Goal: Task Accomplishment & Management: Complete application form

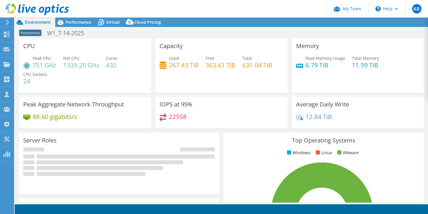
select select "USEast"
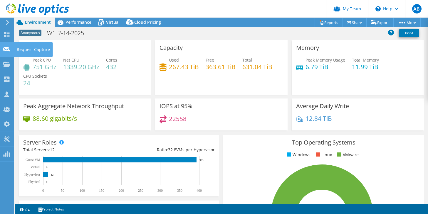
click at [7, 51] on icon at bounding box center [6, 50] width 7 height 6
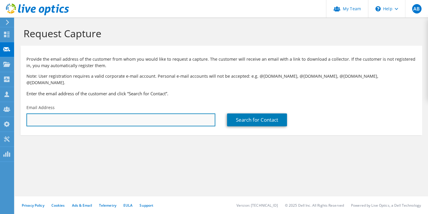
click at [54, 114] on input "text" at bounding box center [120, 120] width 189 height 13
paste input "[EMAIL_ADDRESS][DOMAIN_NAME]"
type input "[EMAIL_ADDRESS][DOMAIN_NAME]"
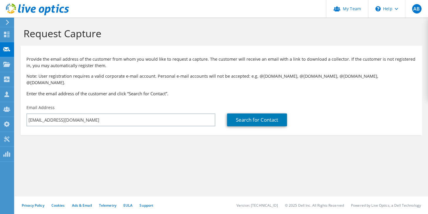
click at [177, 133] on section "Request Capture Provide the email address of the customer from whom you would l…" at bounding box center [221, 91] width 413 height 147
click at [185, 93] on div "Provide the email address of the customer from whom you would like to request a…" at bounding box center [221, 75] width 401 height 53
click at [250, 114] on link "Search for Contact" at bounding box center [257, 120] width 60 height 13
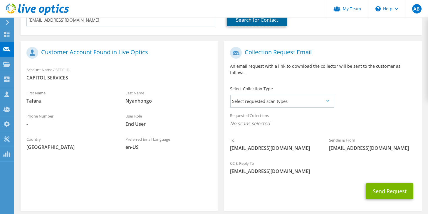
scroll to position [101, 0]
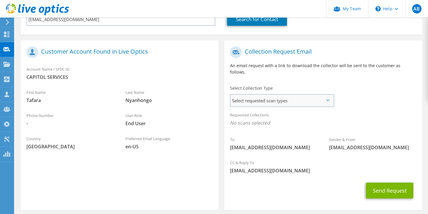
click at [299, 95] on span "Select requested scan types" at bounding box center [281, 101] width 102 height 12
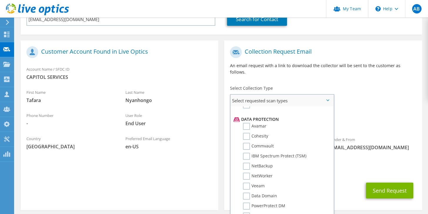
scroll to position [246, 0]
click at [246, 123] on label "Avamar" at bounding box center [254, 126] width 23 height 7
click at [0, 0] on input "Avamar" at bounding box center [0, 0] width 0 height 0
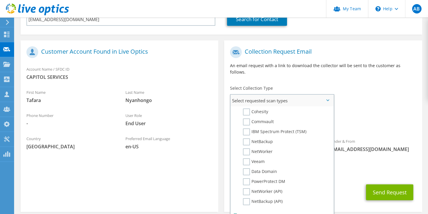
scroll to position [274, 0]
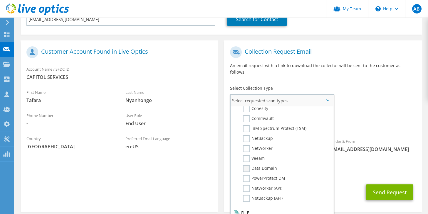
click at [245, 165] on label "Data Domain" at bounding box center [260, 168] width 34 height 7
click at [0, 0] on input "Data Domain" at bounding box center [0, 0] width 0 height 0
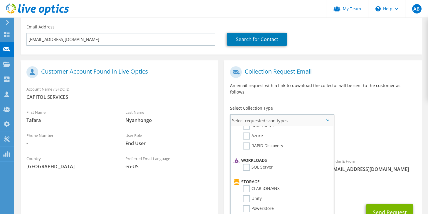
scroll to position [50, 0]
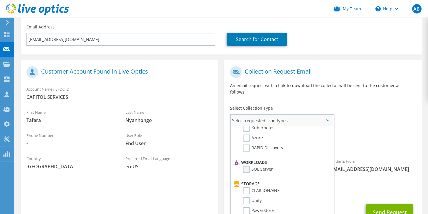
click at [248, 166] on label "SQL Server" at bounding box center [258, 169] width 30 height 7
click at [0, 0] on input "SQL Server" at bounding box center [0, 0] width 0 height 0
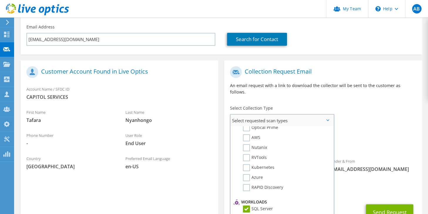
scroll to position [0, 0]
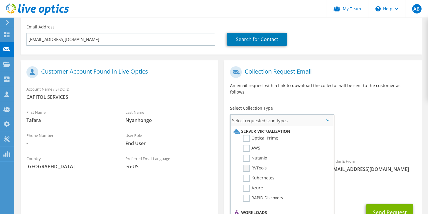
click at [246, 165] on label "RVTools" at bounding box center [255, 168] width 24 height 7
click at [0, 0] on input "RVTools" at bounding box center [0, 0] width 0 height 0
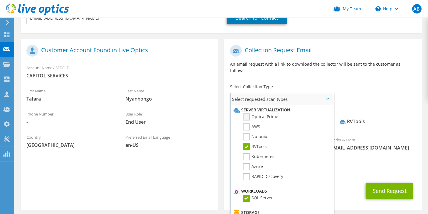
click at [247, 114] on label "Optical Prime" at bounding box center [260, 117] width 35 height 7
click at [0, 0] on input "Optical Prime" at bounding box center [0, 0] width 0 height 0
click at [247, 134] on label "Nutanix" at bounding box center [255, 137] width 24 height 7
click at [0, 0] on input "Nutanix" at bounding box center [0, 0] width 0 height 0
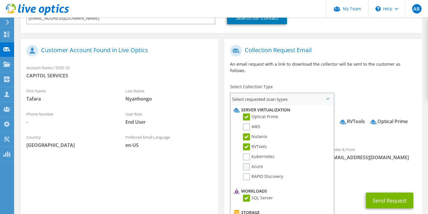
click at [247, 164] on label "Azure" at bounding box center [253, 167] width 20 height 7
click at [0, 0] on input "Azure" at bounding box center [0, 0] width 0 height 0
click at [247, 174] on label "RAPID Discovery" at bounding box center [263, 177] width 40 height 7
click at [0, 0] on input "RAPID Discovery" at bounding box center [0, 0] width 0 height 0
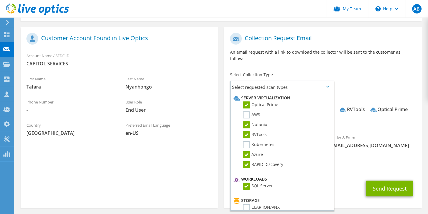
click at [358, 155] on div "CC & Reply To [EMAIL_ADDRESS][DOMAIN_NAME]" at bounding box center [323, 165] width 198 height 20
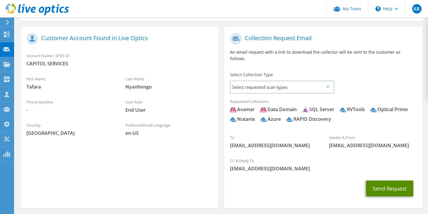
click at [390, 181] on button "Send Request" at bounding box center [389, 189] width 47 height 16
